Goal: Task Accomplishment & Management: Use online tool/utility

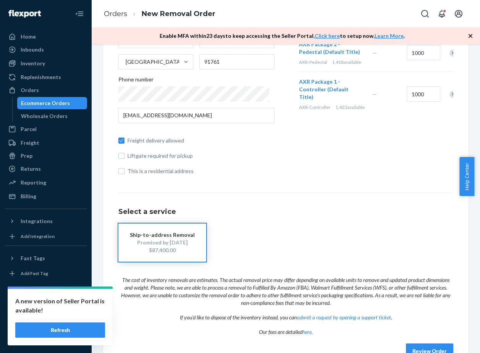
scroll to position [147, 0]
click at [75, 333] on button "Refresh" at bounding box center [60, 329] width 90 height 15
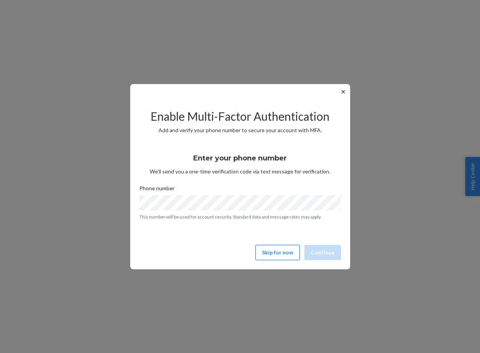
click at [279, 249] on button "Skip for now" at bounding box center [277, 252] width 44 height 15
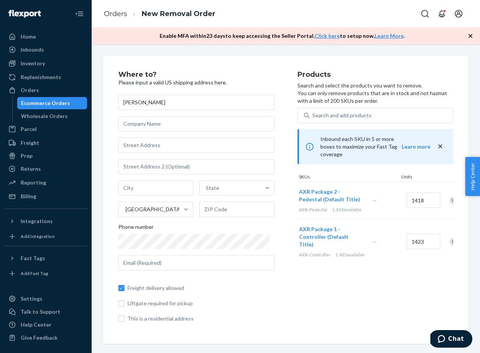
type input "[PERSON_NAME]"
click at [163, 122] on input "text" at bounding box center [196, 123] width 156 height 15
type input "XArcade"
click at [154, 148] on input "text" at bounding box center [196, 144] width 156 height 15
click at [415, 194] on input "1418" at bounding box center [424, 199] width 34 height 15
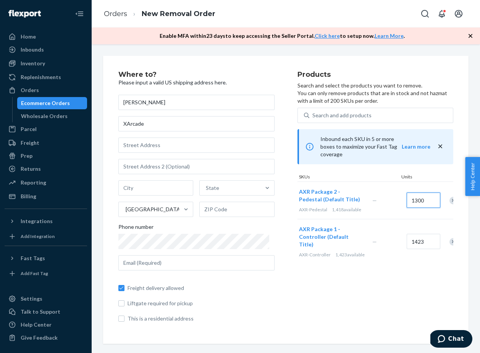
type input "1300"
click at [419, 234] on input "1423" at bounding box center [424, 241] width 34 height 15
type input "1300"
click at [353, 289] on div "Products Search and select the products you want to remove. You can only remove…" at bounding box center [375, 199] width 156 height 257
click at [179, 147] on input "text" at bounding box center [196, 144] width 156 height 15
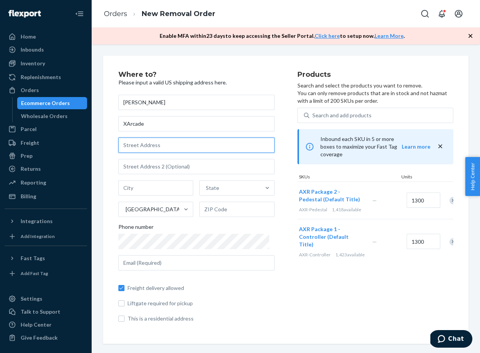
paste input "[STREET_ADDRESS]"
type input "[STREET_ADDRESS]"
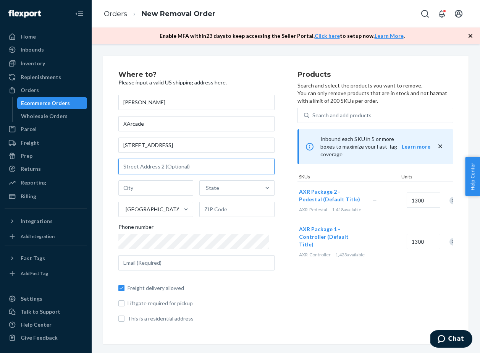
click at [191, 165] on input "text" at bounding box center [196, 166] width 156 height 15
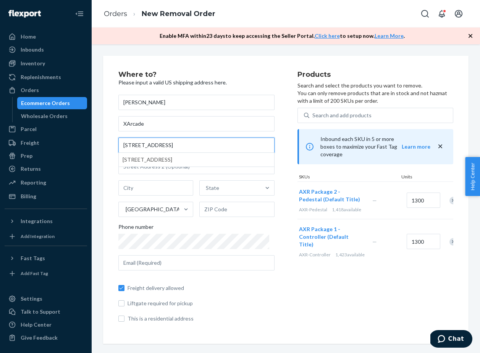
click at [221, 144] on input "[STREET_ADDRESS]" at bounding box center [196, 144] width 156 height 15
type input "[GEOGRAPHIC_DATA]"
type input "60804"
type input "[STREET_ADDRESS]"
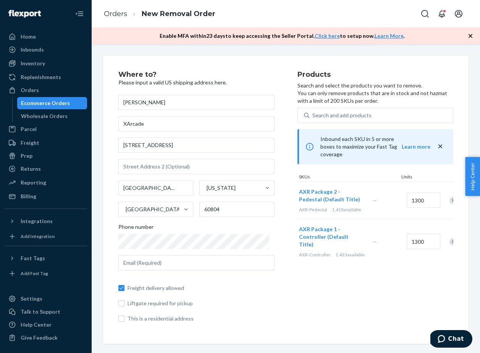
click at [297, 285] on div "Products Search and select the products you want to remove. You can only remove…" at bounding box center [375, 199] width 156 height 257
click at [207, 258] on input "text" at bounding box center [196, 262] width 156 height 15
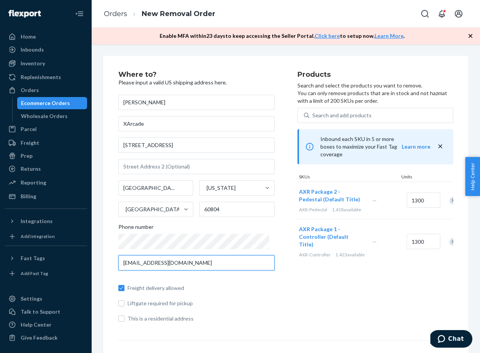
type input "[EMAIL_ADDRESS][DOMAIN_NAME]"
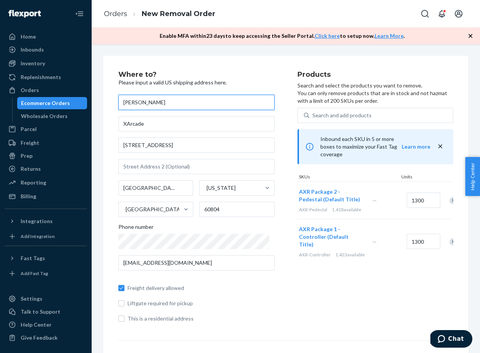
click at [143, 101] on input "[PERSON_NAME]" at bounding box center [196, 102] width 156 height 15
type input "[PERSON_NAME]"
click at [300, 294] on div "Products Search and select the products you want to remove. You can only remove…" at bounding box center [375, 199] width 156 height 257
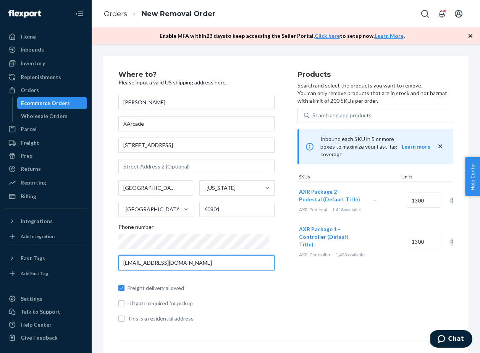
click at [212, 260] on input "[EMAIL_ADDRESS][DOMAIN_NAME]" at bounding box center [196, 262] width 156 height 15
click at [285, 256] on div "Where to? Please input a valid US shipping address here. [PERSON_NAME] XArcade …" at bounding box center [207, 199] width 179 height 257
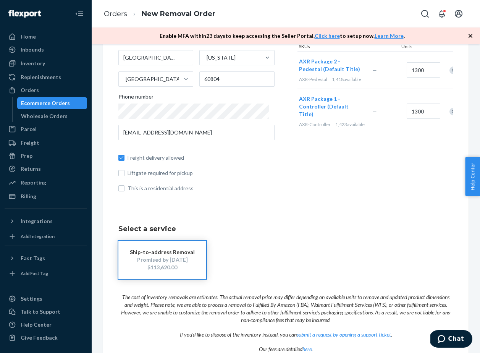
scroll to position [128, 0]
